Goal: Information Seeking & Learning: Learn about a topic

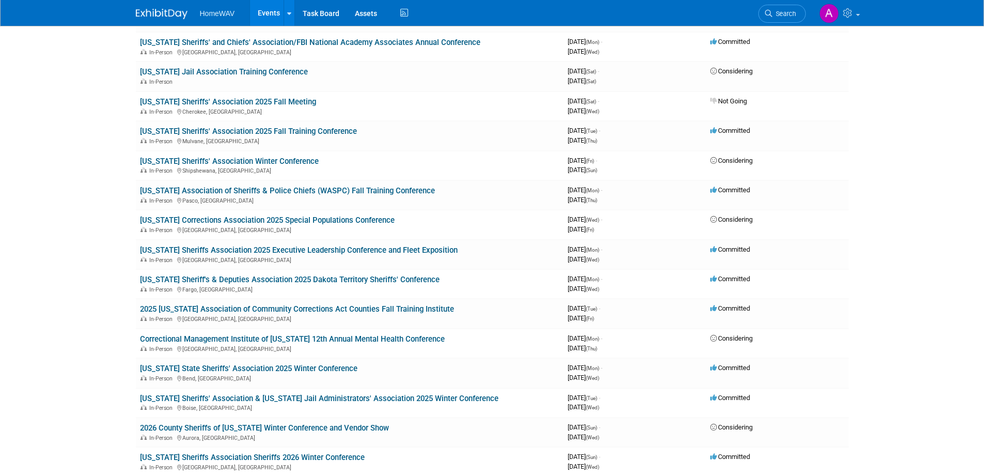
scroll to position [367, 0]
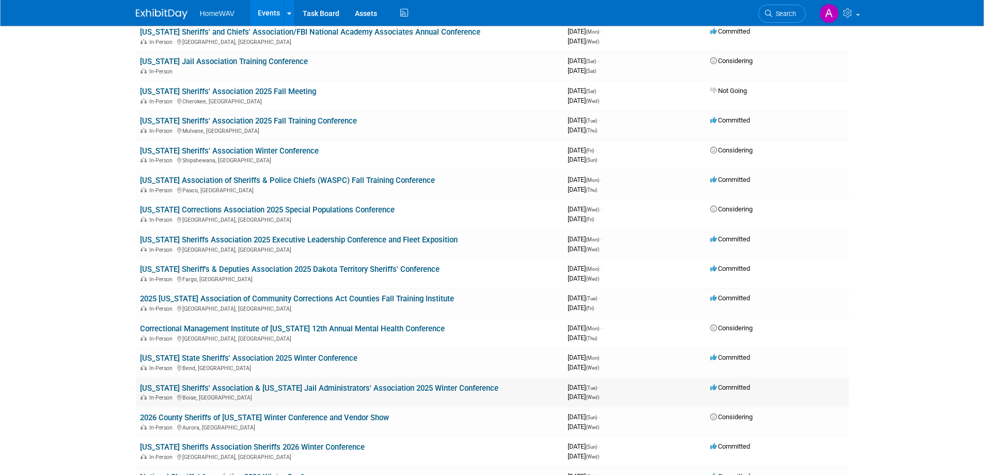
click at [411, 386] on link "[US_STATE] Sheriffs' Association & [US_STATE] Jail Administrators' Association …" at bounding box center [319, 387] width 359 height 9
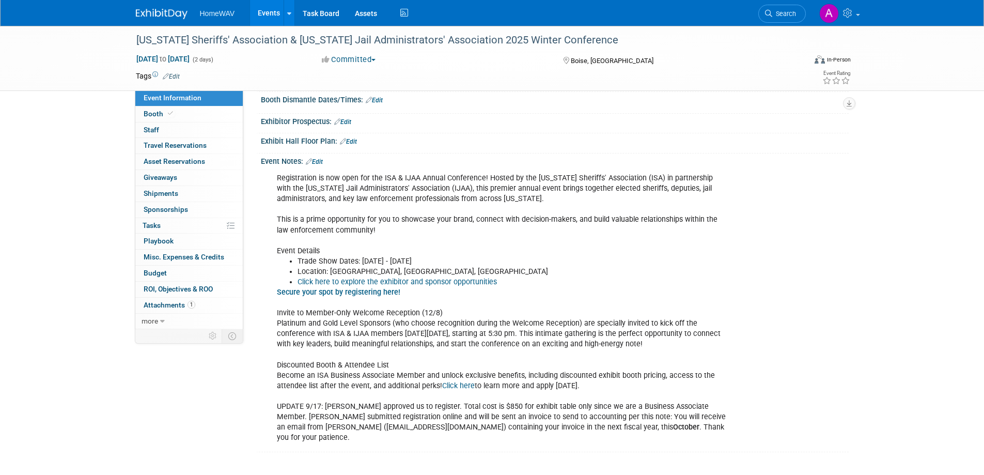
scroll to position [160, 0]
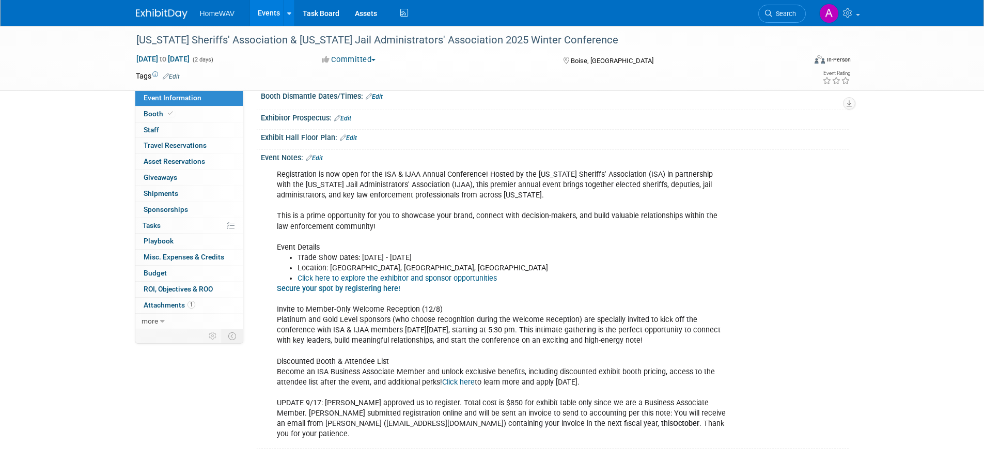
drag, startPoint x: 989, startPoint y: 123, endPoint x: 991, endPoint y: 226, distance: 102.8
click at [984, 226] on html "HomeWAV Events Add Event Bulk Upload Events Shareable Event Boards Recently Vie…" at bounding box center [492, 77] width 984 height 475
click at [266, 7] on link "Events" at bounding box center [269, 13] width 38 height 26
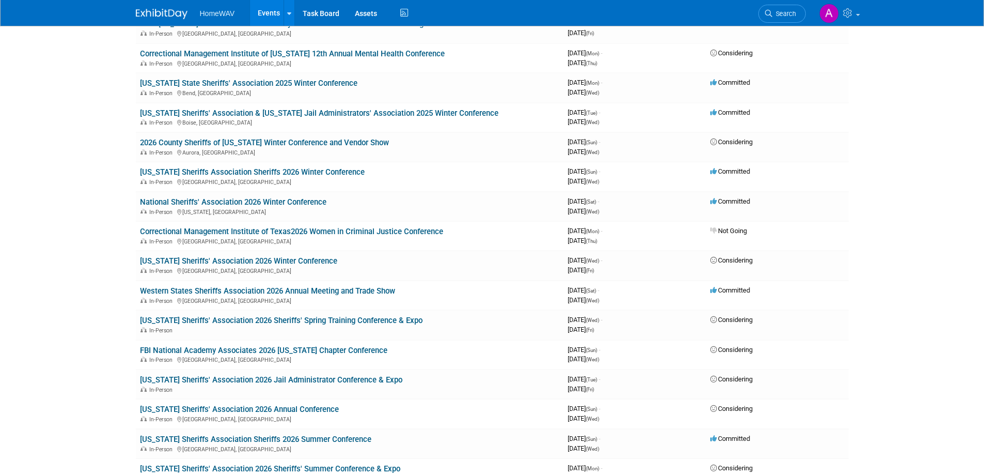
scroll to position [645, 0]
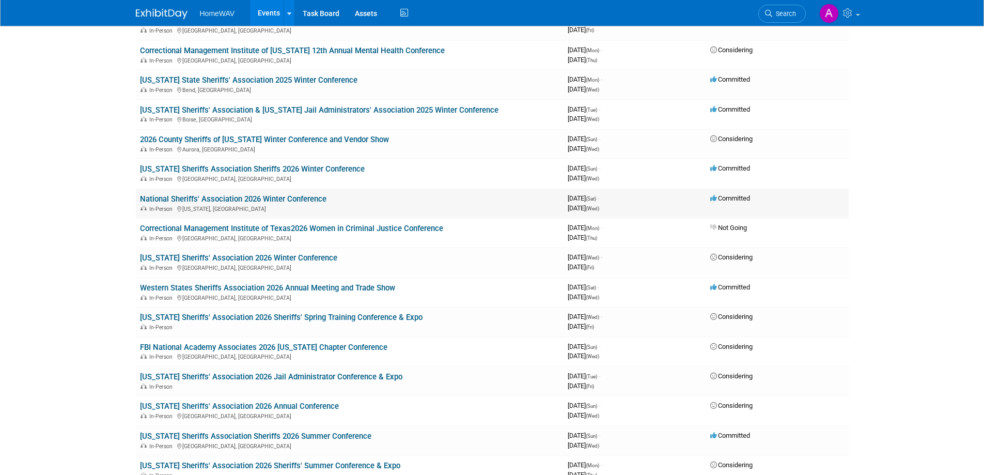
click at [262, 199] on link "National Sheriffs' Association 2026 Winter Conference" at bounding box center [233, 198] width 187 height 9
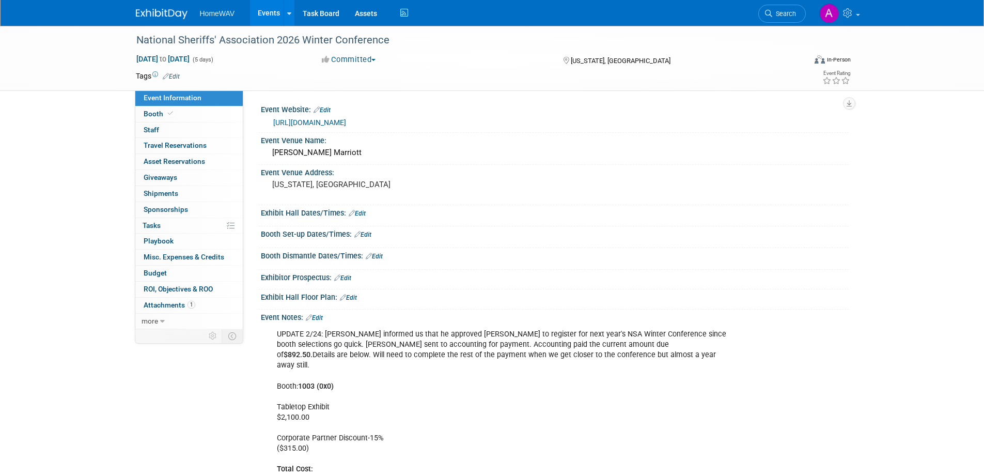
click at [264, 12] on link "Events" at bounding box center [269, 13] width 38 height 26
